Goal: Task Accomplishment & Management: Complete application form

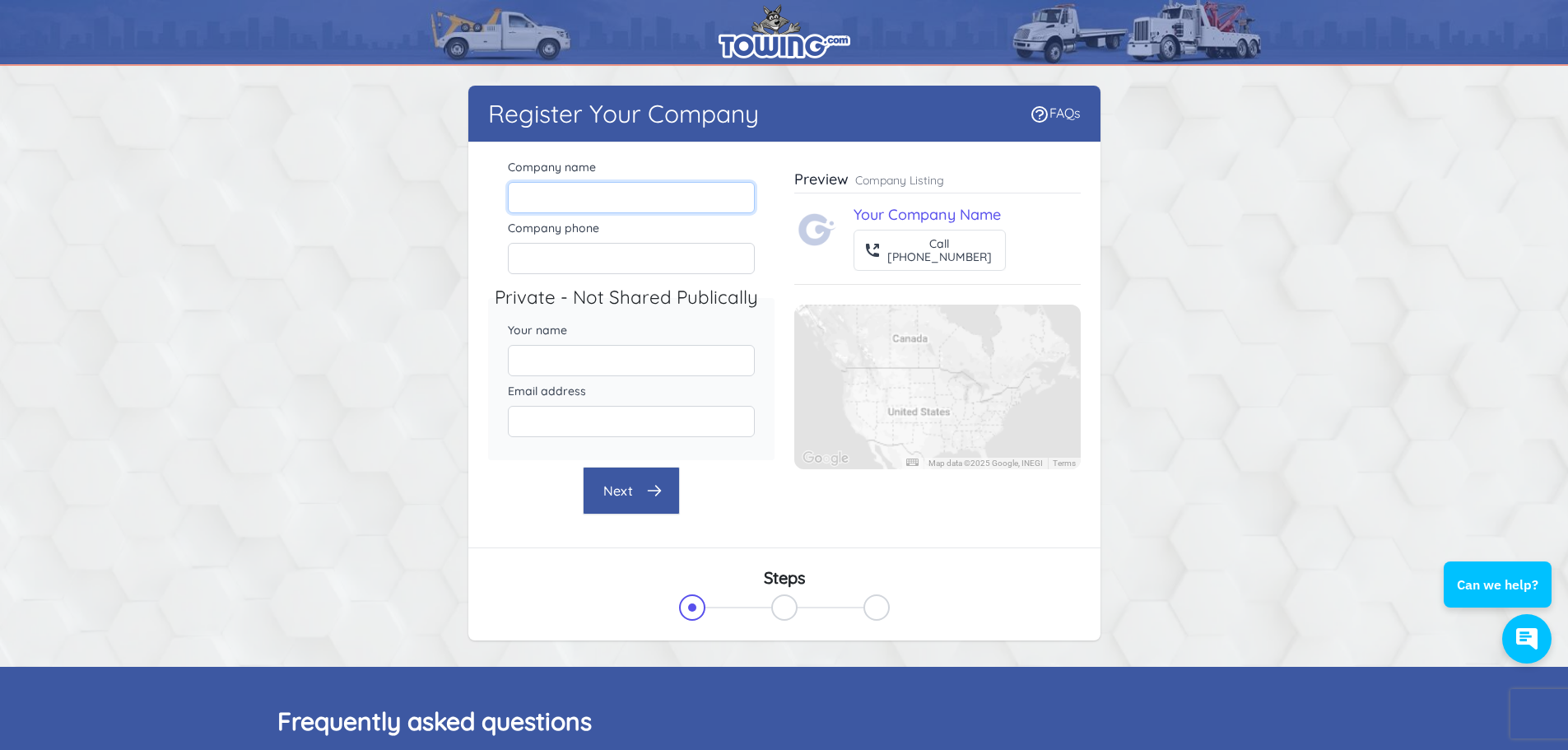
click at [596, 197] on input "Company name" at bounding box center [631, 197] width 247 height 31
type input "[PERSON_NAME] Automotive Company LLC"
drag, startPoint x: 313, startPoint y: 162, endPoint x: 517, endPoint y: 284, distance: 237.7
drag, startPoint x: 517, startPoint y: 284, endPoint x: 202, endPoint y: 211, distance: 323.3
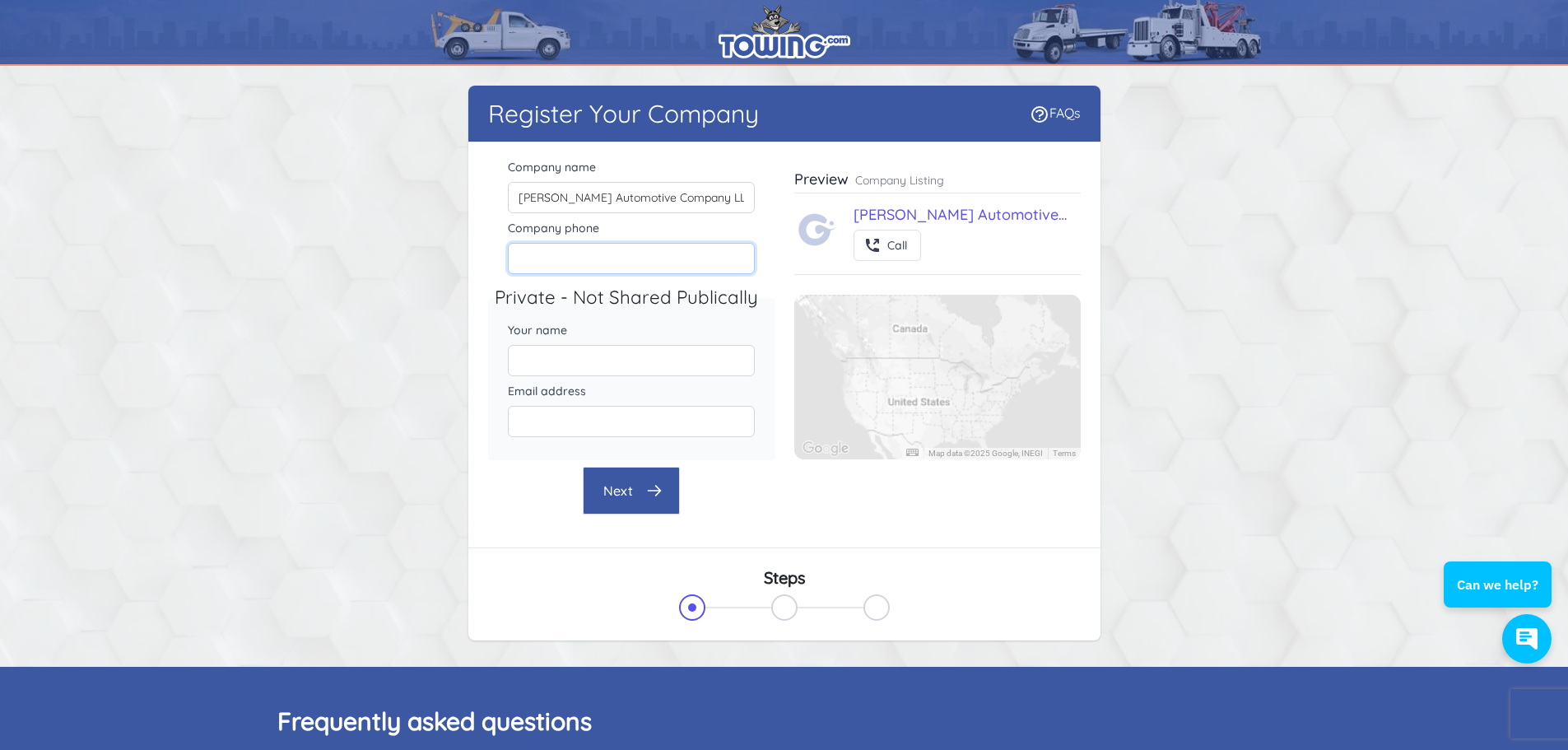
click at [663, 268] on input "Company phone" at bounding box center [631, 258] width 247 height 31
type input "5078314767"
drag, startPoint x: 297, startPoint y: 363, endPoint x: 478, endPoint y: 362, distance: 181.0
click at [302, 363] on div "Register Your Company FAQs There were errors with your submission Company name" at bounding box center [784, 367] width 1053 height 562
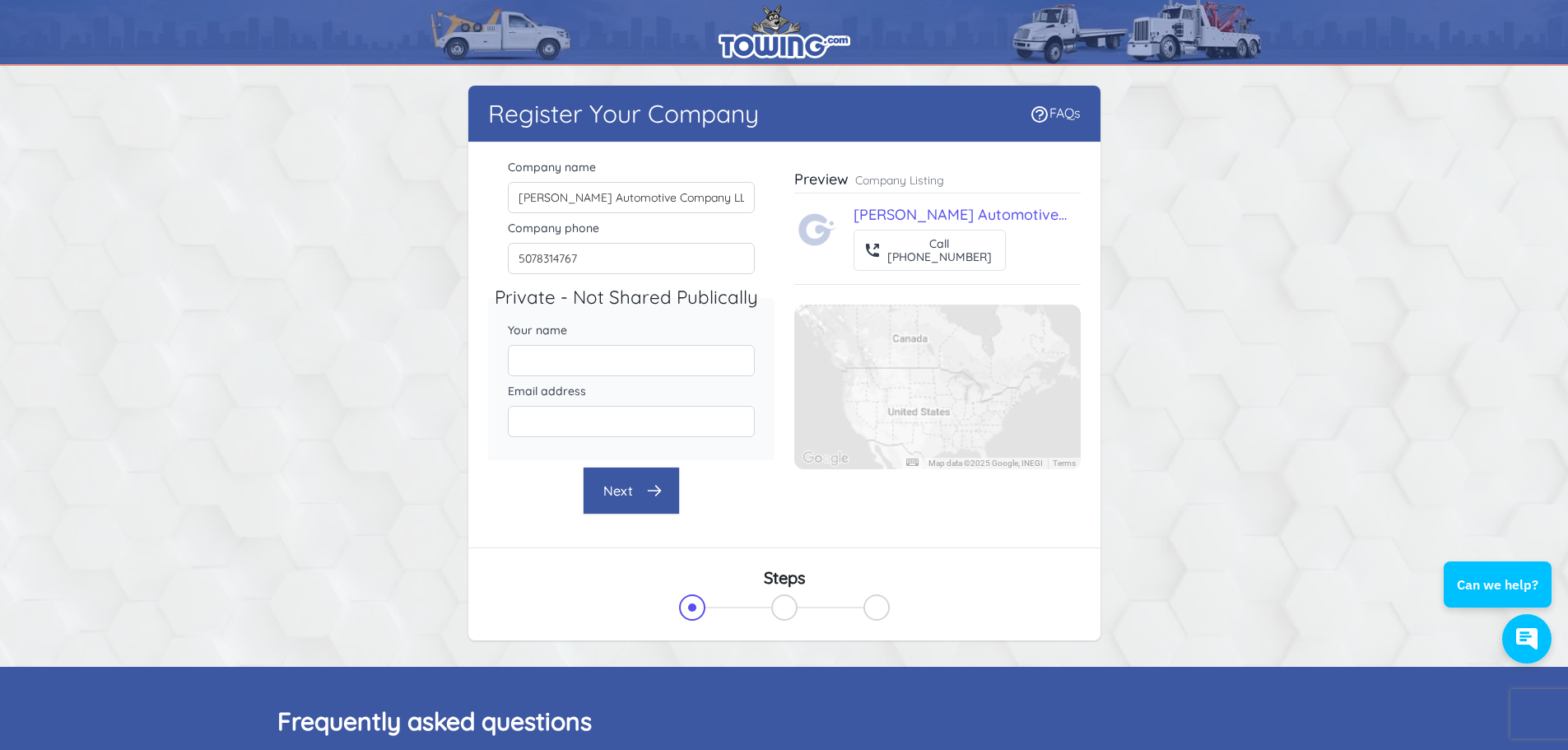
click at [594, 381] on div "Email address" at bounding box center [631, 409] width 287 height 61
click at [590, 358] on input "Your name" at bounding box center [631, 360] width 247 height 31
type input "[PERSON_NAME]"
type input "[EMAIL_ADDRESS][DOMAIN_NAME]"
click at [336, 490] on div "Register Your Company FAQs There were errors with your submission Company name" at bounding box center [784, 367] width 1053 height 562
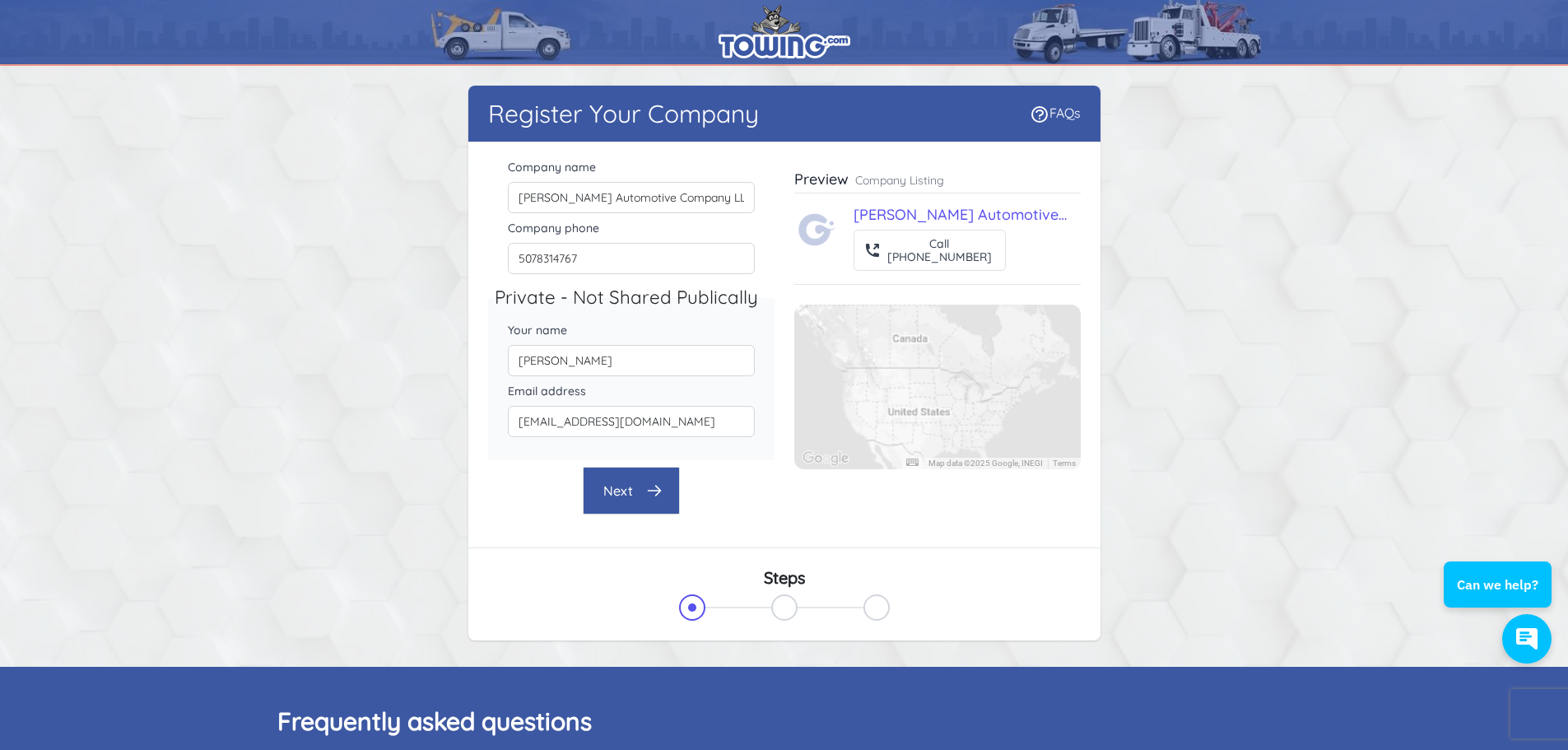
click at [639, 498] on button "Next" at bounding box center [631, 491] width 98 height 48
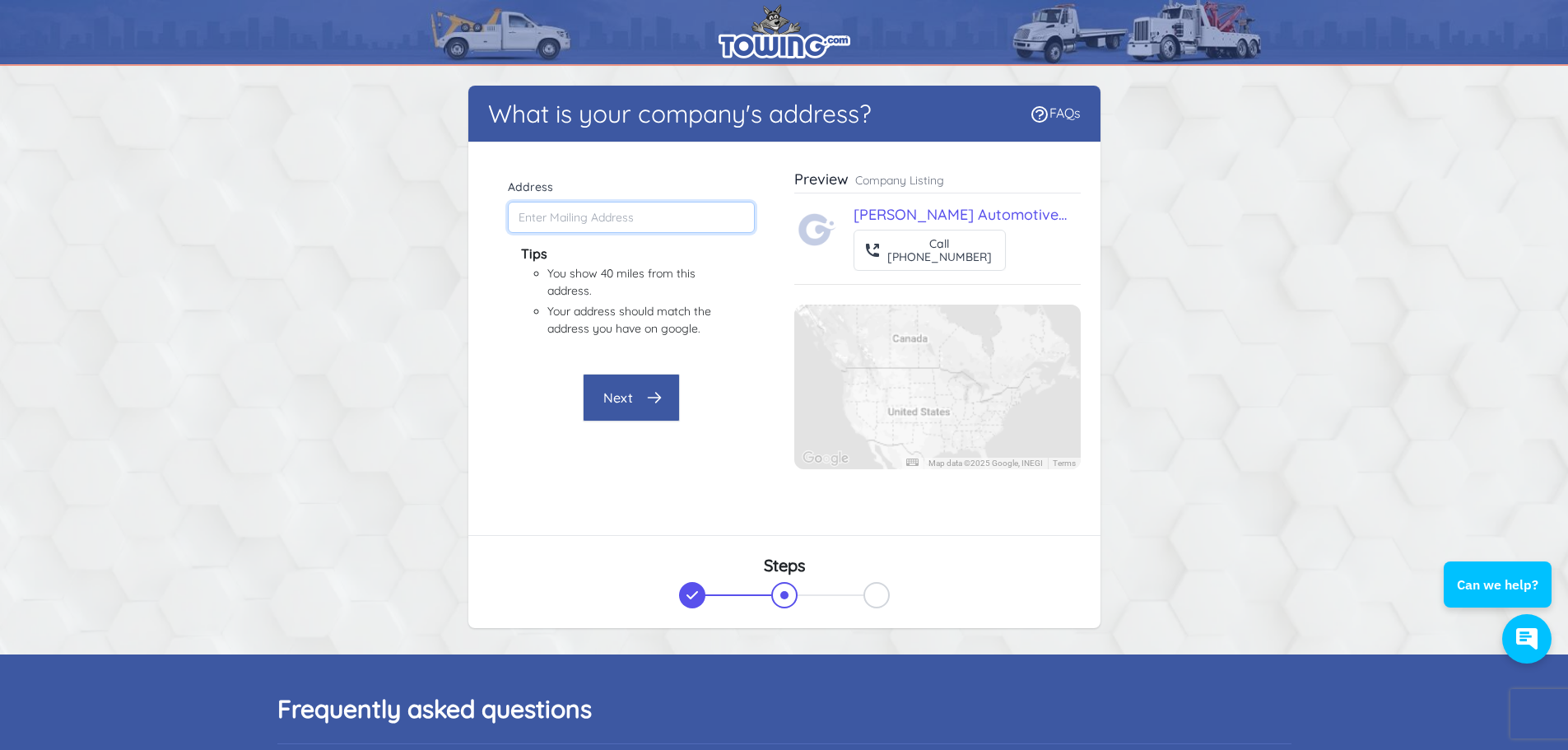
click at [594, 207] on input "Address" at bounding box center [631, 217] width 247 height 31
type input "316 US-[GEOGRAPHIC_DATA][PERSON_NAME], [GEOGRAPHIC_DATA]"
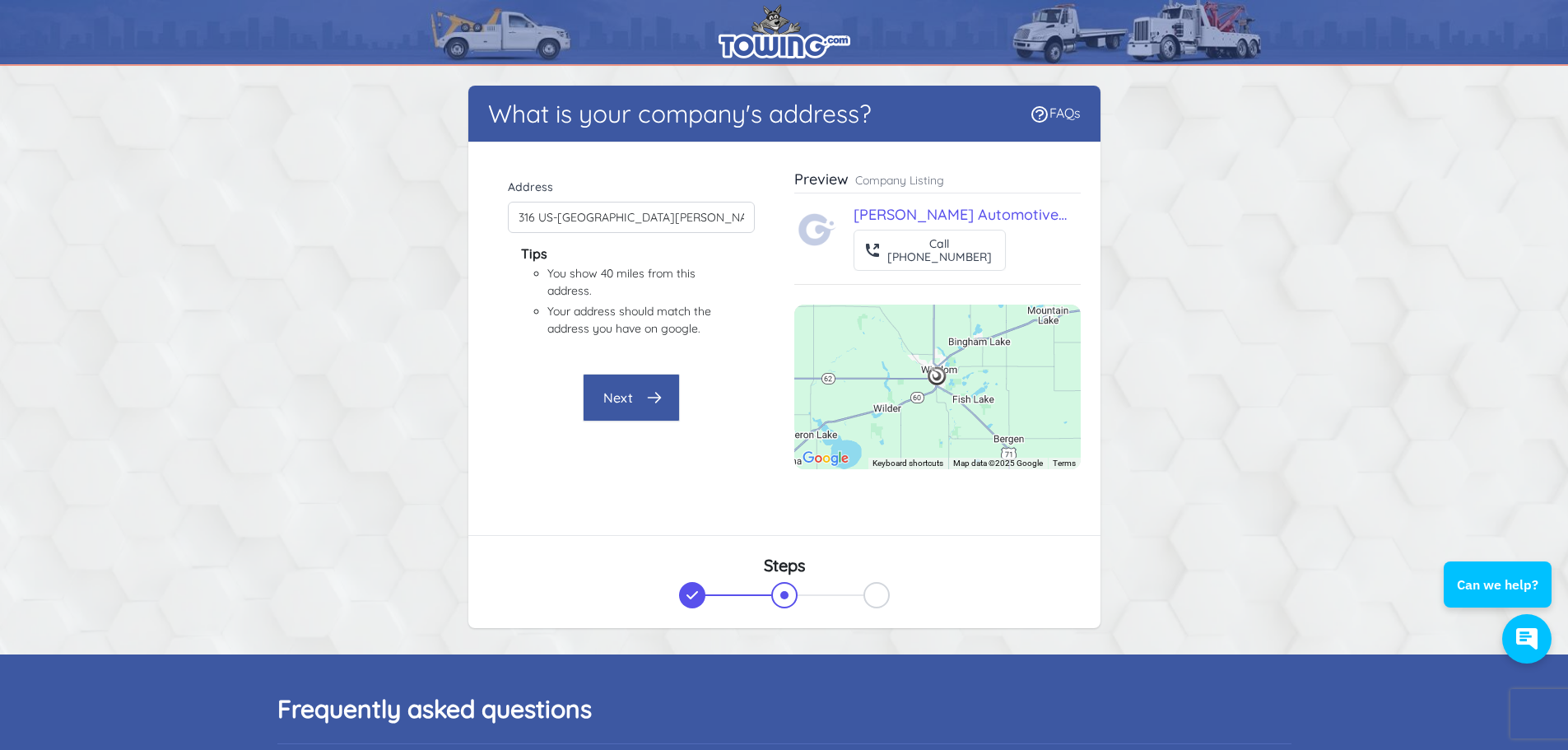
click at [624, 406] on button "Next" at bounding box center [631, 397] width 98 height 48
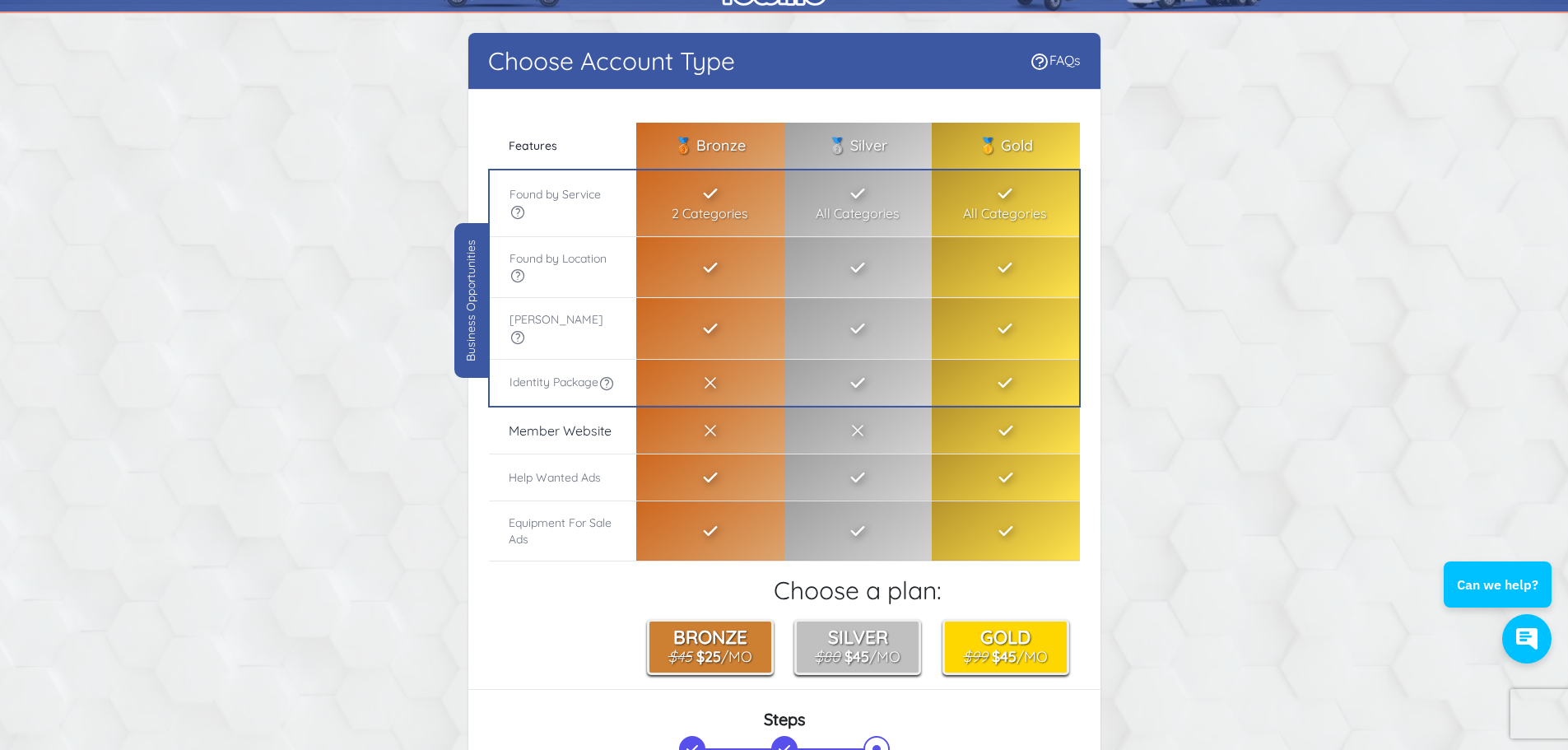
scroll to position [83, 0]
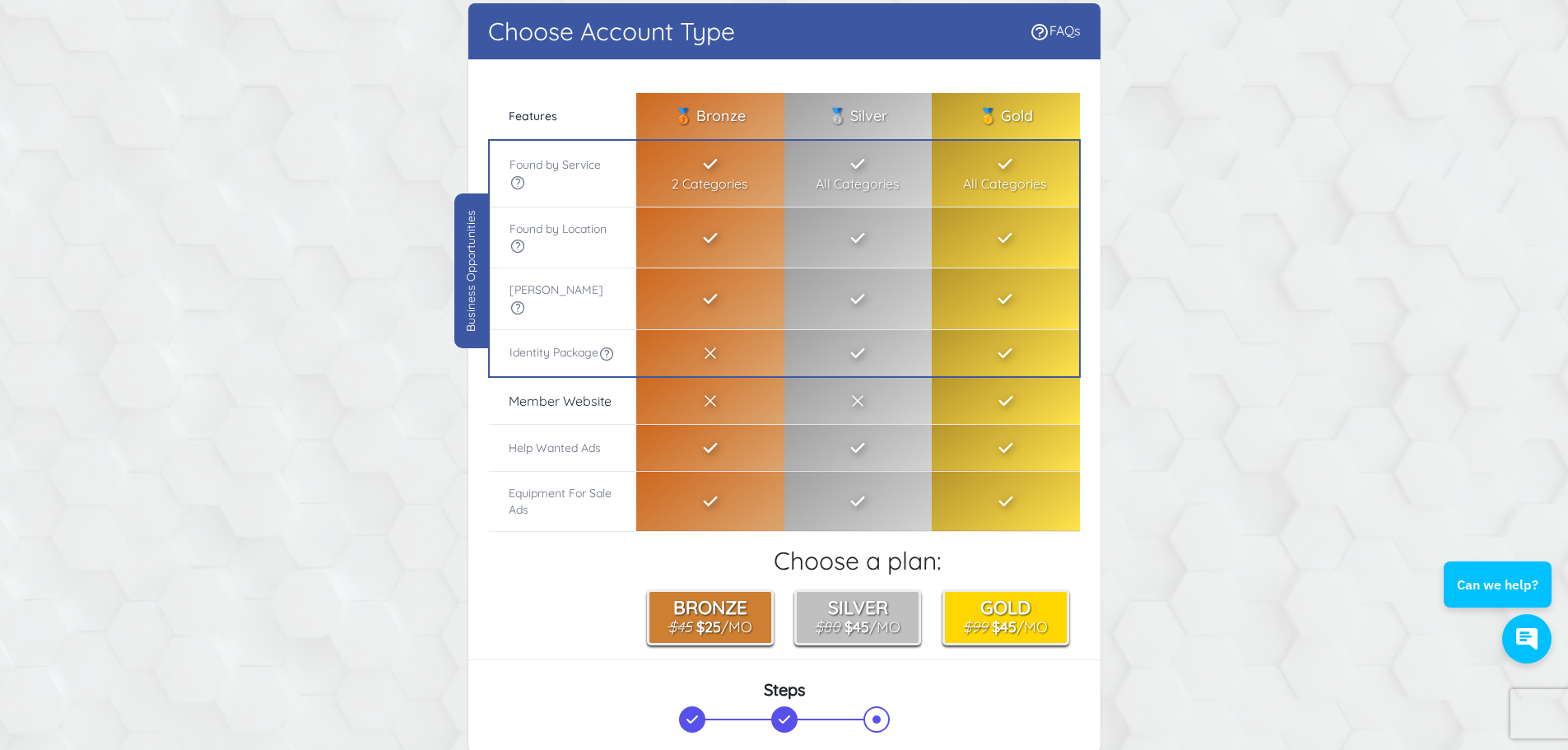
click at [272, 398] on div "Choose Account Type FAQs There were errors with your submission Company name [P…" at bounding box center [784, 380] width 1053 height 756
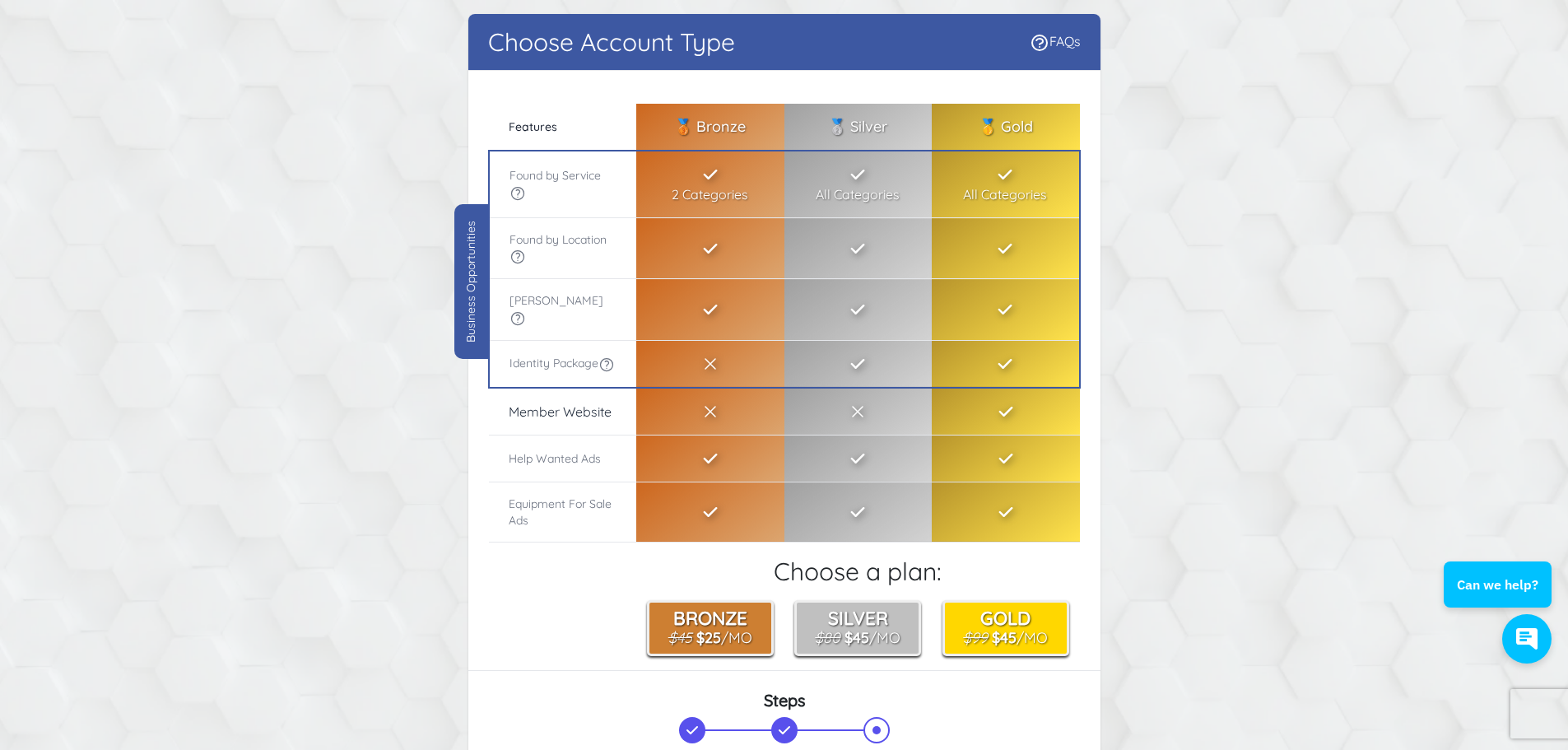
scroll to position [0, 0]
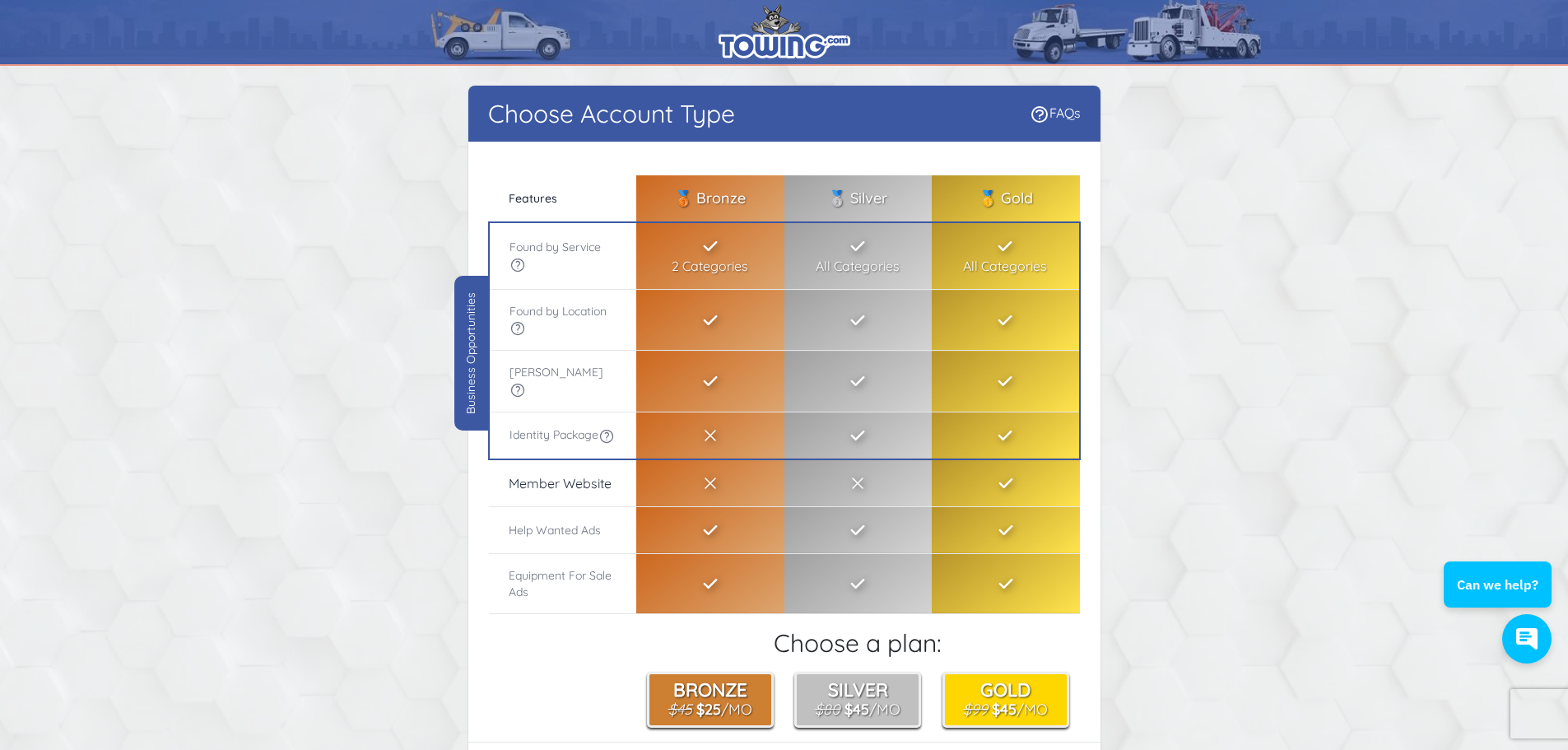
click at [598, 440] on icon at bounding box center [606, 436] width 17 height 17
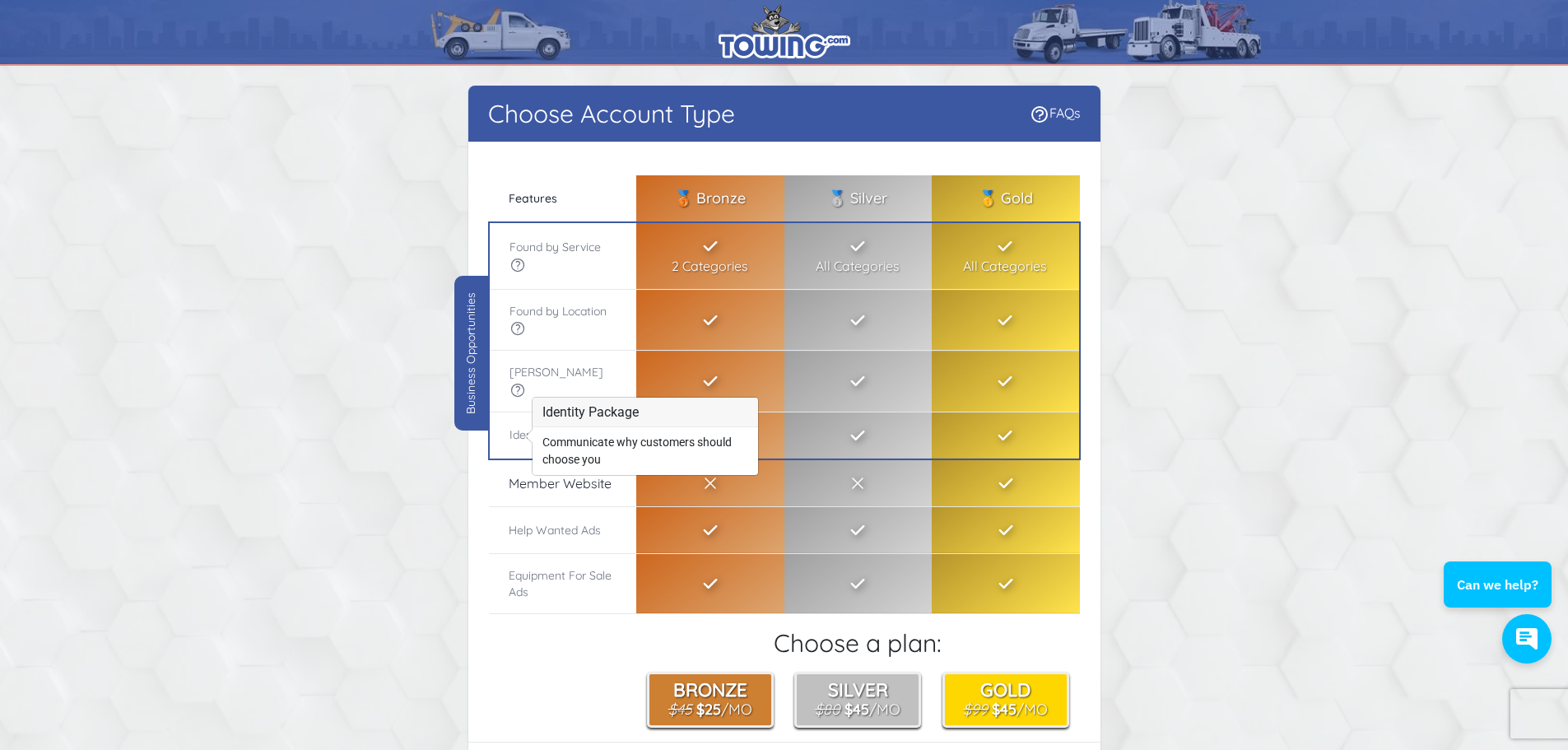
click at [424, 473] on div "Choose Account Type FAQs There were errors with your submission Company name [P…" at bounding box center [784, 463] width 1053 height 756
click at [526, 382] on icon at bounding box center [518, 390] width 17 height 17
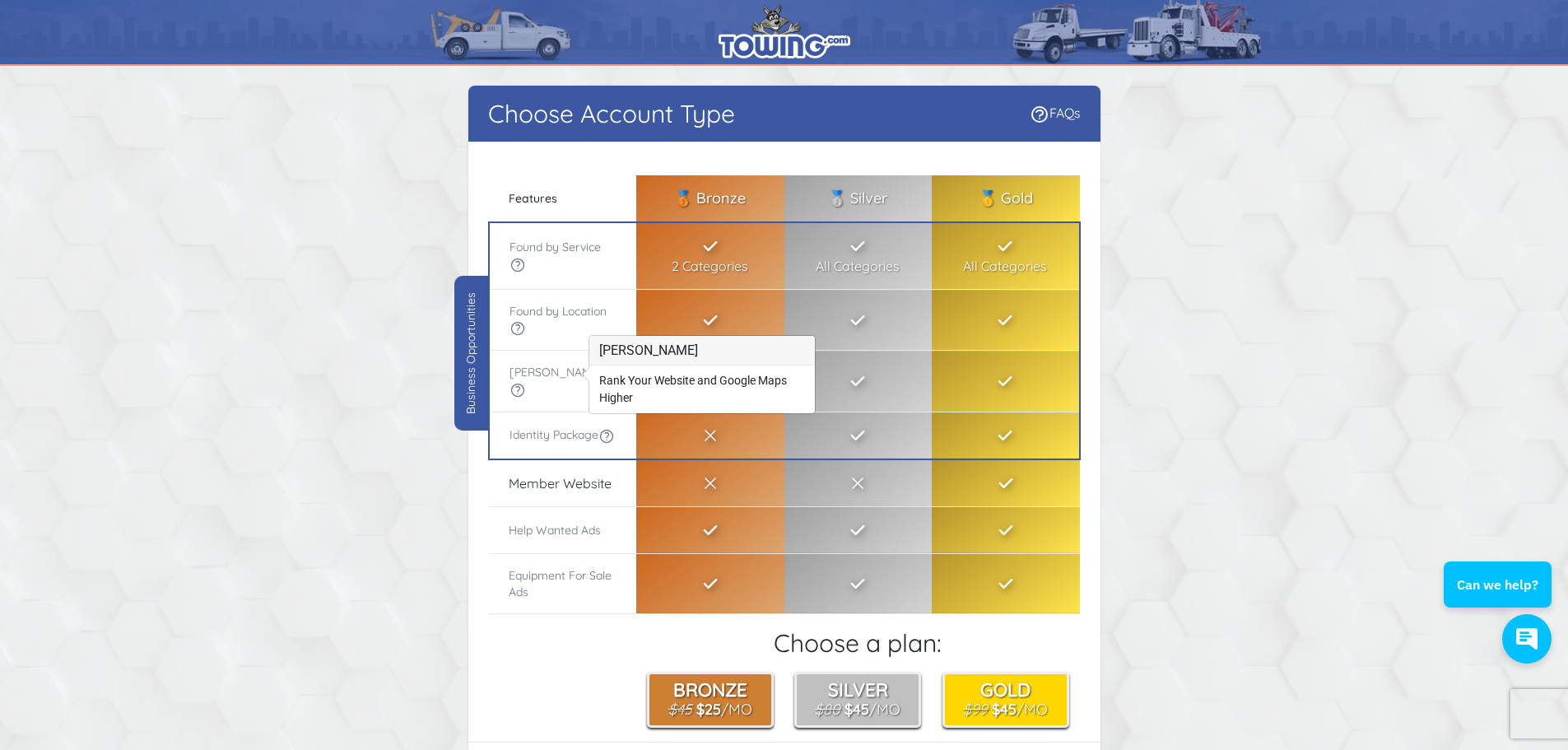
click at [526, 382] on icon at bounding box center [518, 390] width 17 height 17
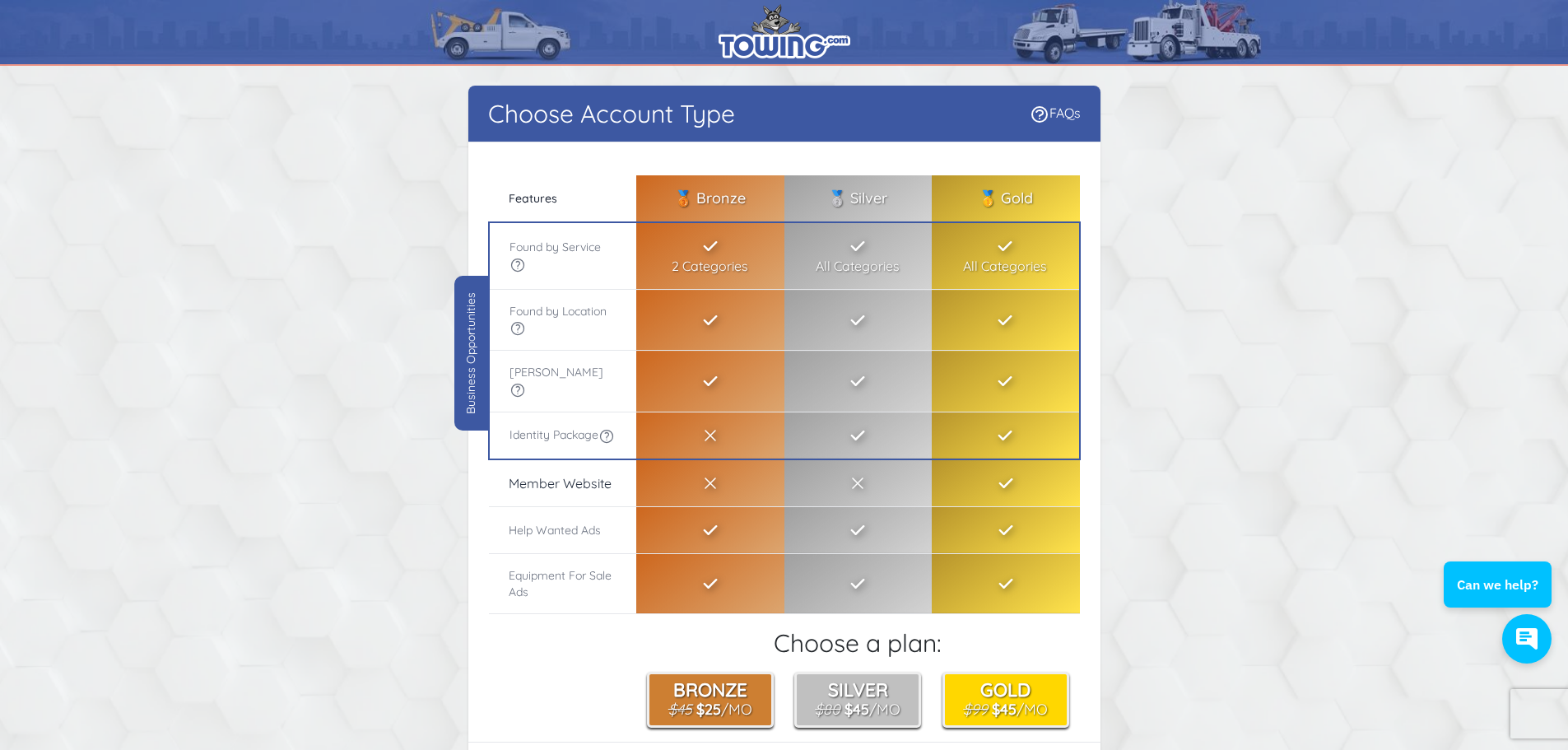
click at [516, 330] on icon at bounding box center [518, 329] width 17 height 17
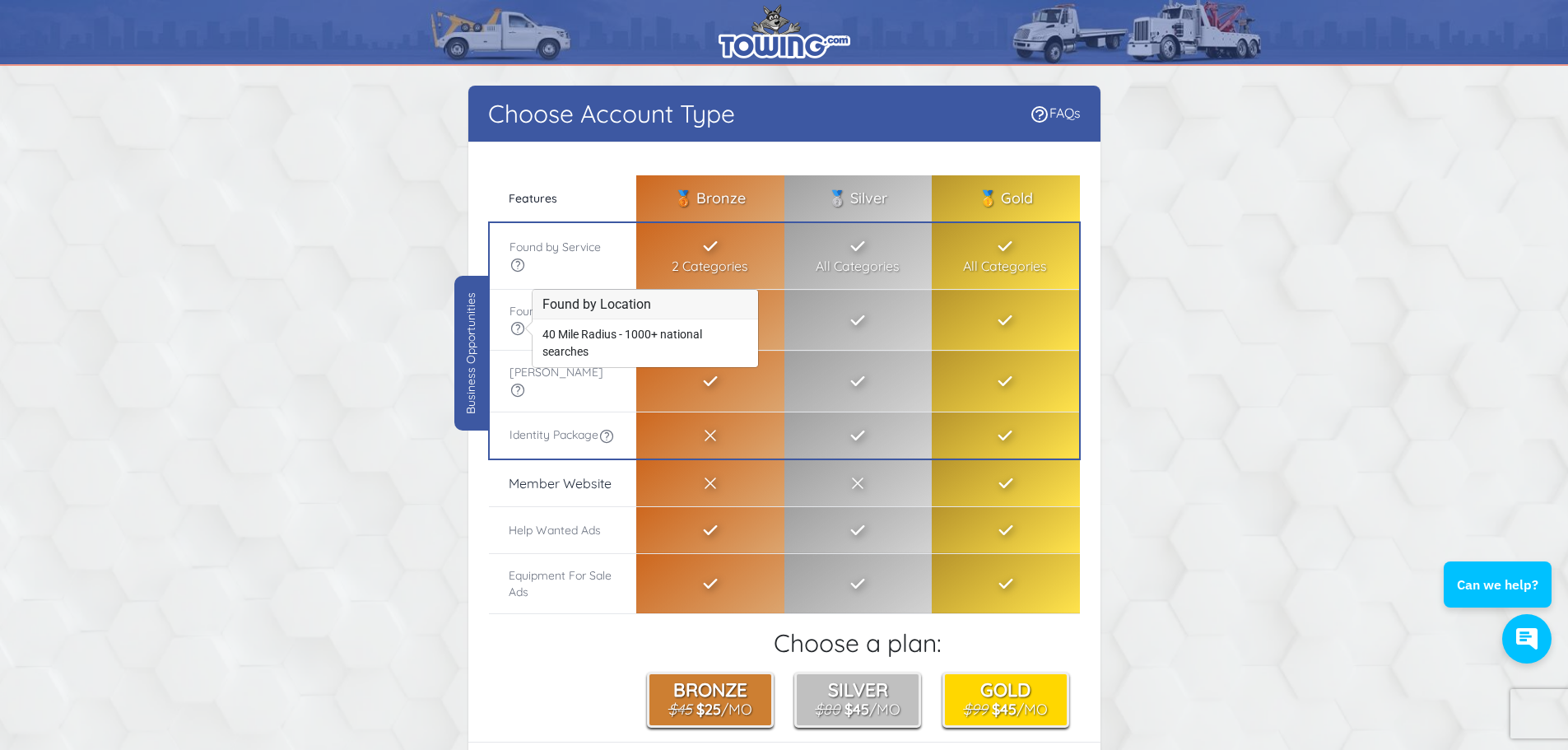
click at [516, 330] on icon at bounding box center [518, 329] width 17 height 17
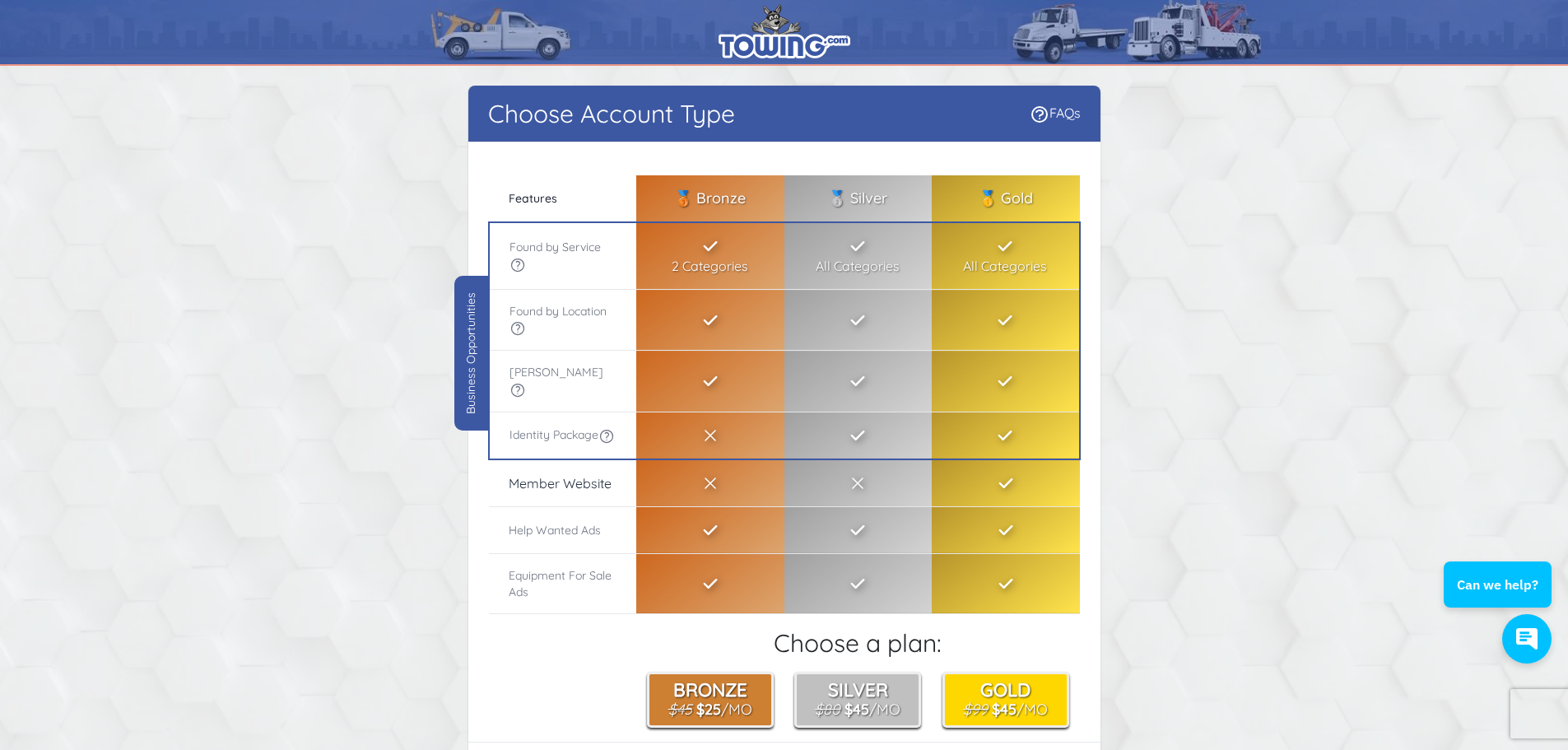
click at [516, 265] on icon at bounding box center [518, 265] width 17 height 17
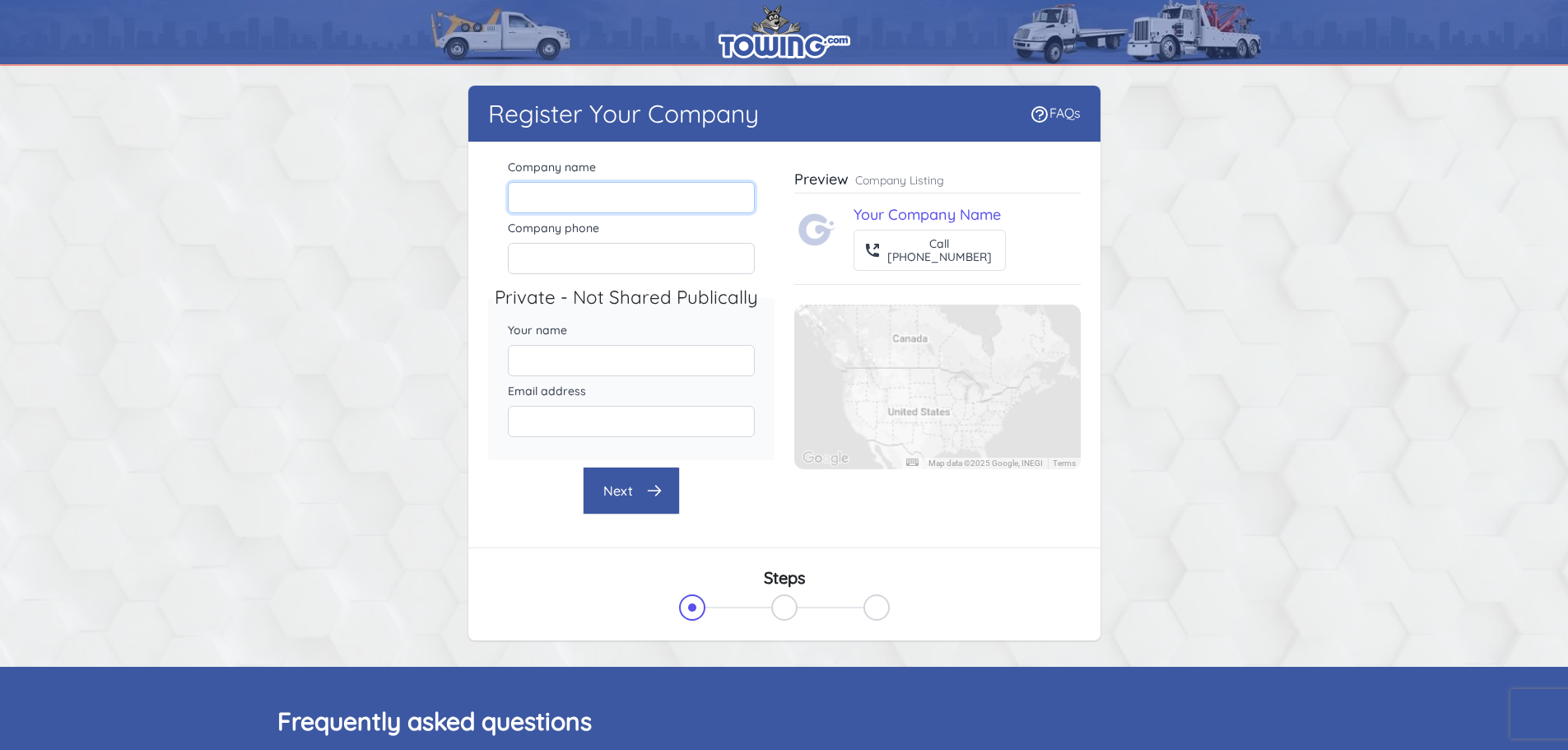
click at [606, 192] on input "Company name" at bounding box center [631, 197] width 247 height 31
type input "Smith Auto Body"
type input "5078312079"
type input "[EMAIL_ADDRESS][DOMAIN_NAME]"
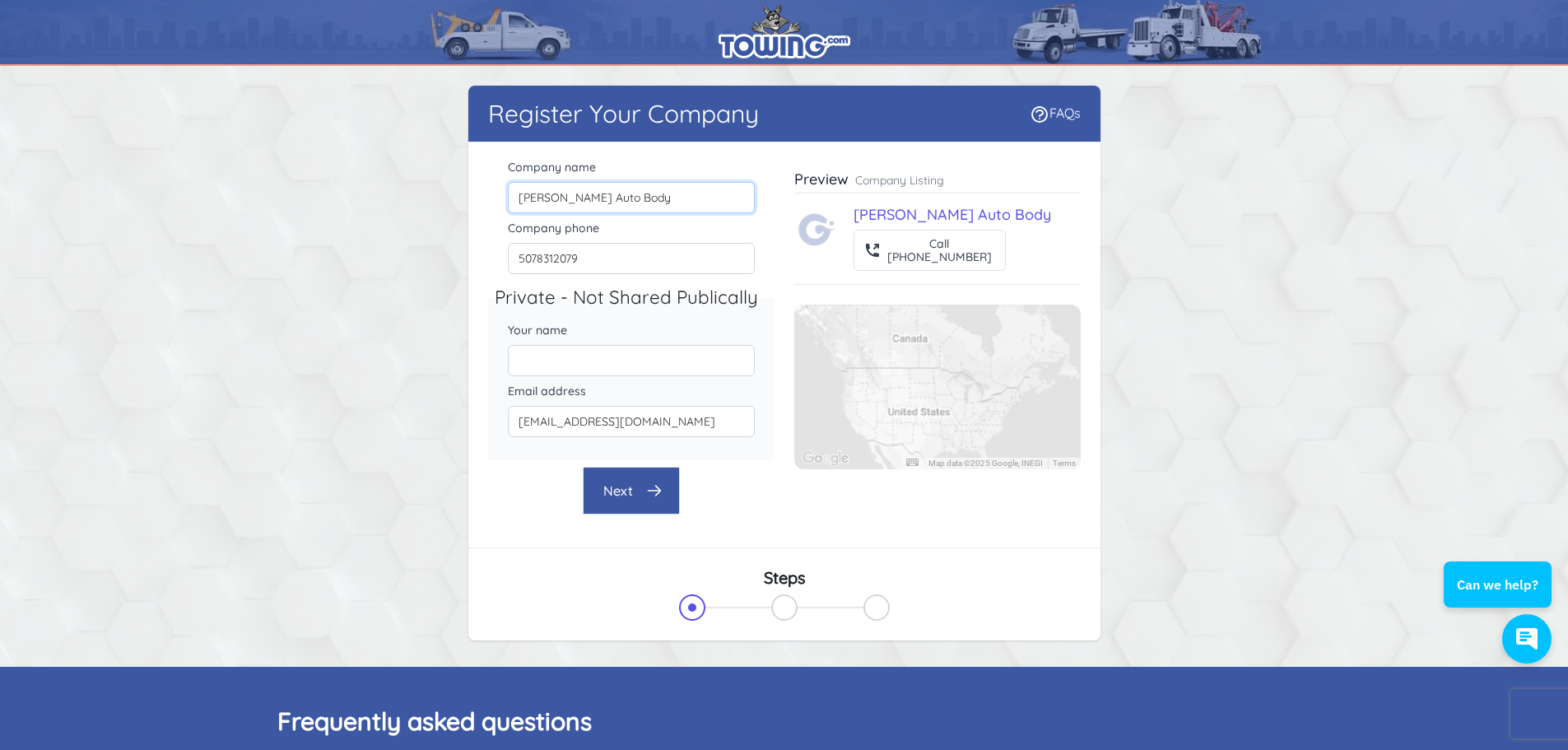
drag, startPoint x: 639, startPoint y: 197, endPoint x: 560, endPoint y: 208, distance: 79.8
click at [560, 208] on input "Smith Auto Body" at bounding box center [631, 197] width 247 height 31
click at [625, 192] on input "Smith Auto Body" at bounding box center [631, 197] width 247 height 31
type input "[PERSON_NAME] Automotive Company LLC"
click at [628, 255] on input "5078312079" at bounding box center [631, 258] width 247 height 31
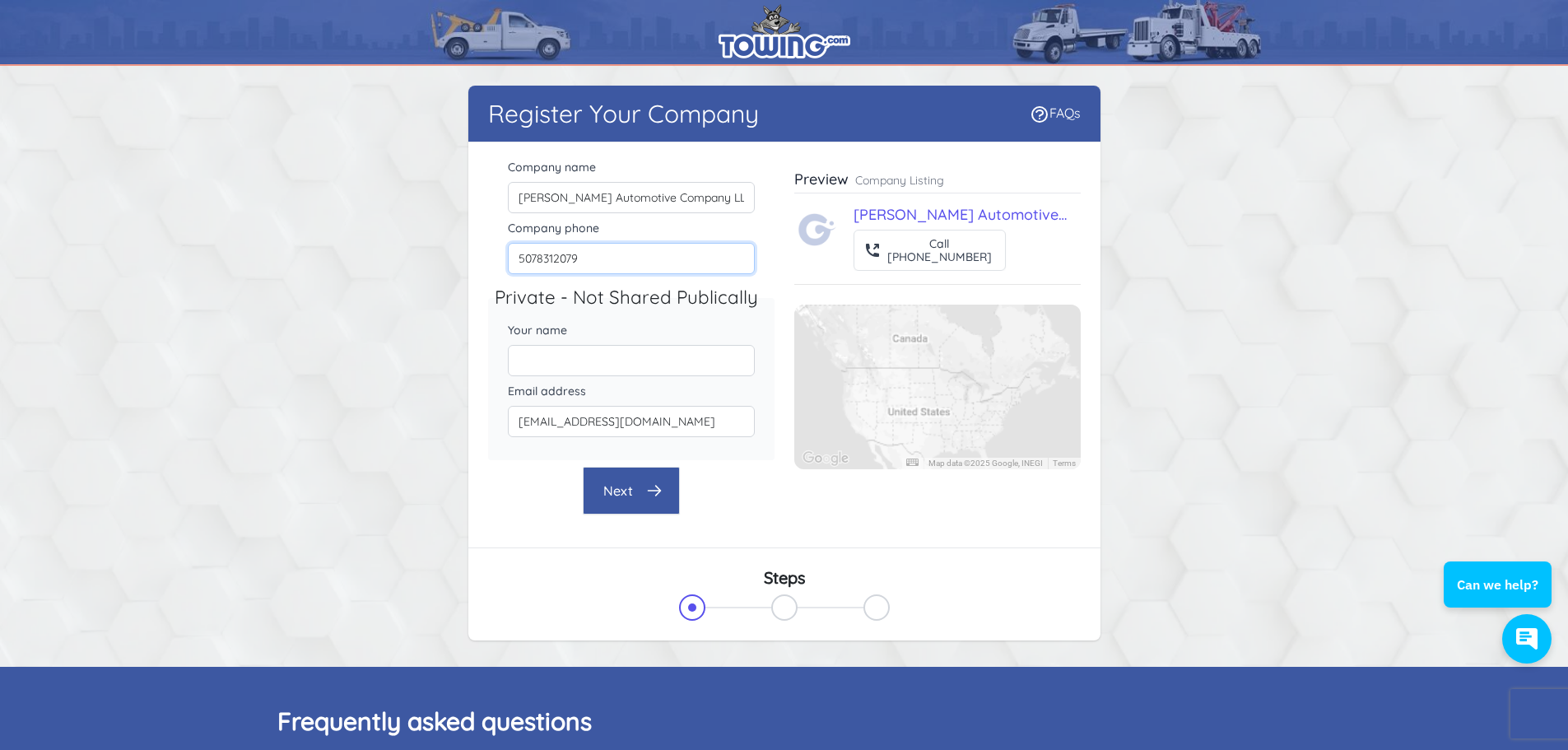
click at [628, 255] on input "5078312079" at bounding box center [631, 258] width 247 height 31
